Goal: Navigation & Orientation: Understand site structure

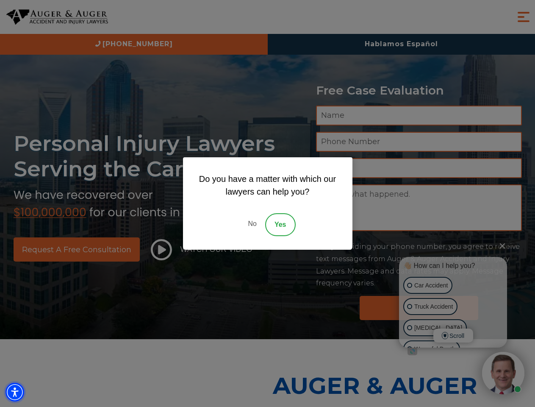
click at [15, 392] on img "Accessibility Menu" at bounding box center [15, 392] width 19 height 19
